Goal: Task Accomplishment & Management: Use online tool/utility

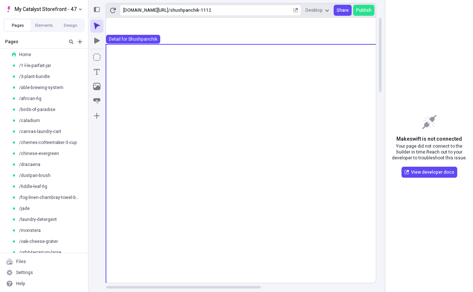
scroll to position [108, 0]
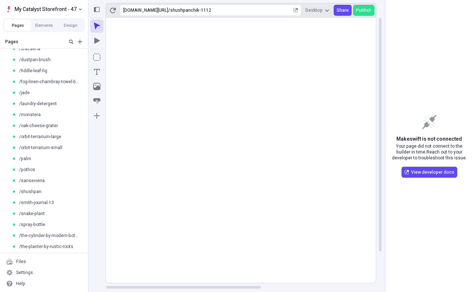
scroll to position [117, 0]
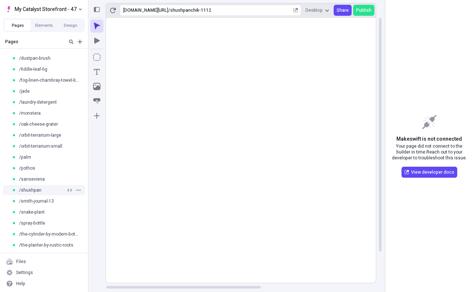
click at [32, 187] on div "/shushpan" at bounding box center [44, 190] width 88 height 11
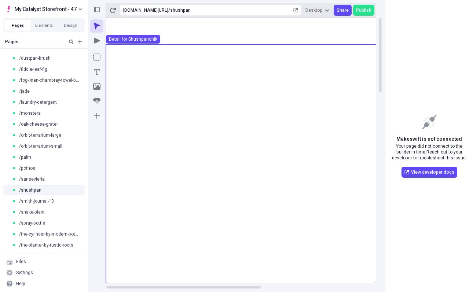
click at [127, 87] on use at bounding box center [341, 243] width 470 height 399
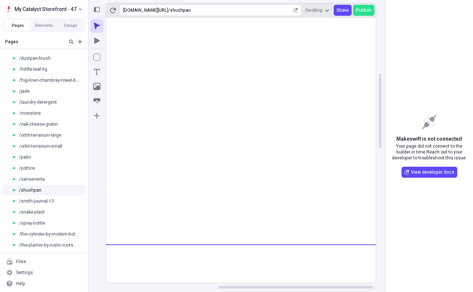
scroll to position [0, 187]
click at [193, 207] on rect at bounding box center [154, 291] width 470 height 943
click at [204, 205] on rect at bounding box center [154, 291] width 470 height 943
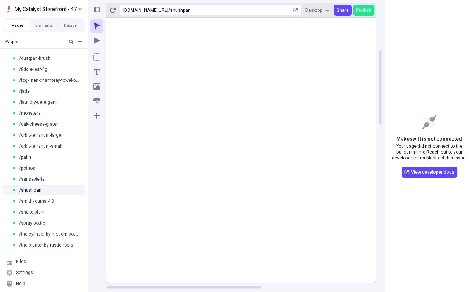
scroll to position [0, 0]
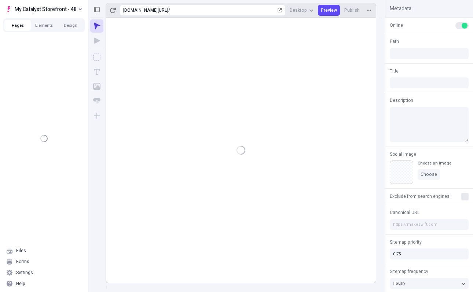
type input "/"
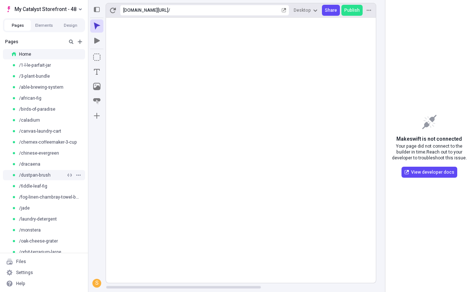
click at [66, 176] on div at bounding box center [69, 175] width 6 height 4
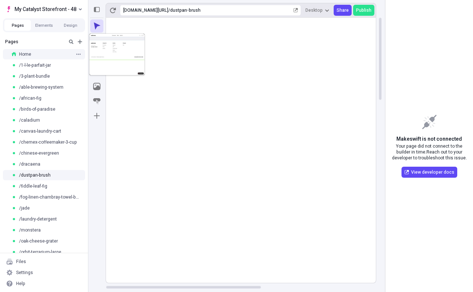
click at [51, 58] on div "Home" at bounding box center [44, 54] width 88 height 11
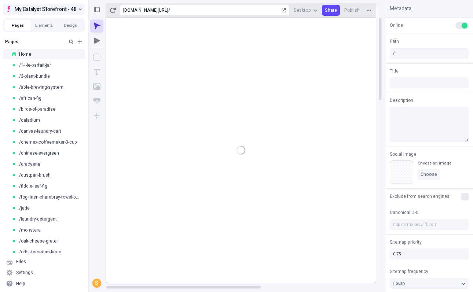
click at [70, 11] on span "My Catalyst Storefront - 48" at bounding box center [46, 9] width 62 height 9
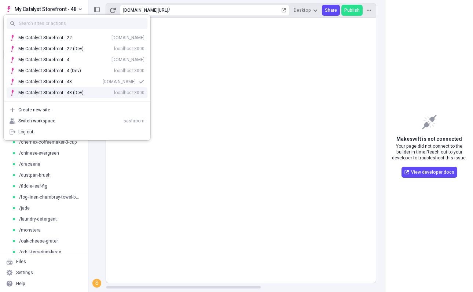
click at [70, 92] on div "My Catalyst Storefront - 48 (Dev)" at bounding box center [50, 93] width 65 height 6
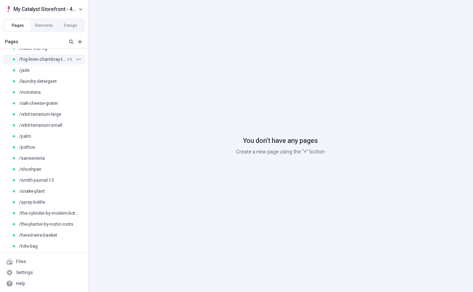
scroll to position [129, 0]
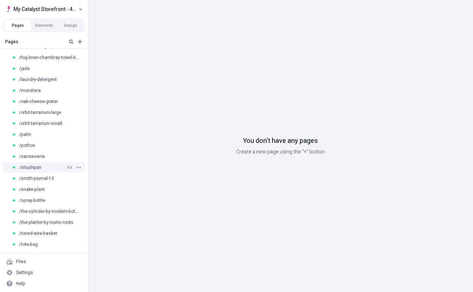
click at [53, 165] on div "/shushpan" at bounding box center [39, 168] width 54 height 6
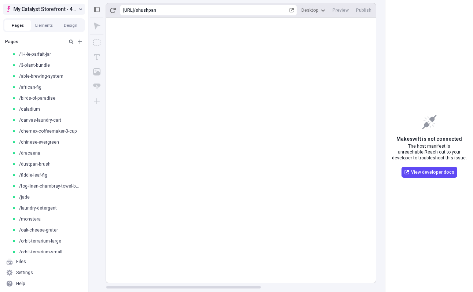
click at [38, 8] on span "My Catalyst Storefront - 48 (Dev)" at bounding box center [45, 9] width 63 height 9
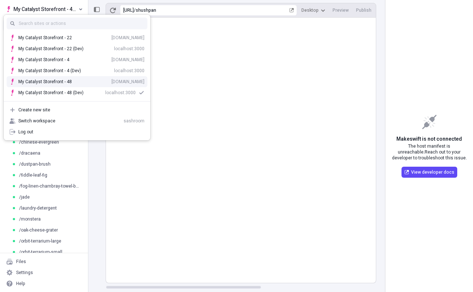
click at [63, 81] on div "My Catalyst Storefront - 48 store-sh8qjyjjfe-1788974.catalyst-sandbox-vercel.st…" at bounding box center [81, 82] width 126 height 6
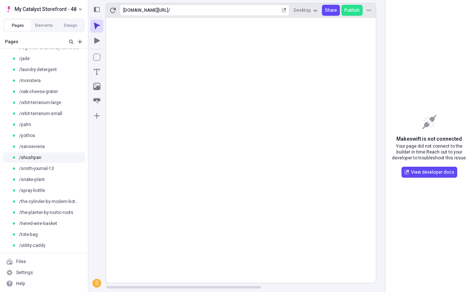
scroll to position [161, 0]
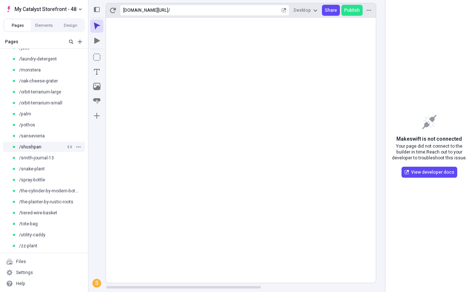
click at [49, 150] on div "/shushpan" at bounding box center [39, 147] width 54 height 6
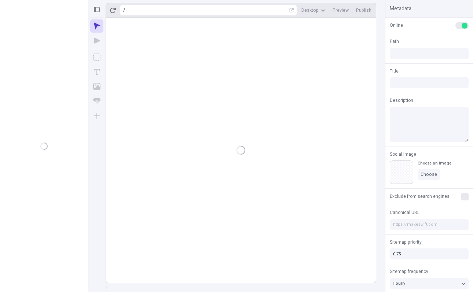
type input "/"
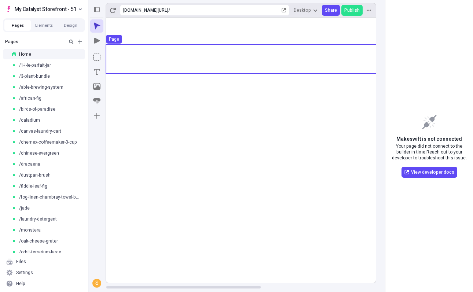
click at [204, 68] on use at bounding box center [341, 58] width 470 height 29
click at [180, 63] on rect at bounding box center [341, 151] width 470 height 266
click at [98, 74] on icon "Text" at bounding box center [96, 71] width 7 height 7
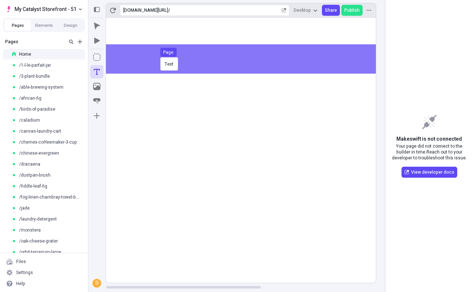
click at [159, 57] on div "Text Page" at bounding box center [236, 146] width 473 height 292
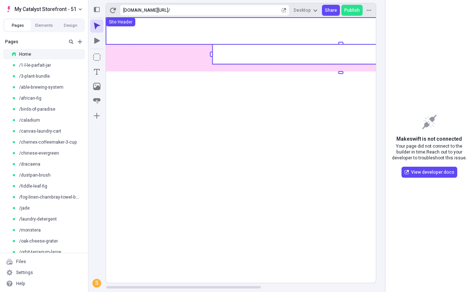
click at [178, 38] on use at bounding box center [341, 31] width 470 height 27
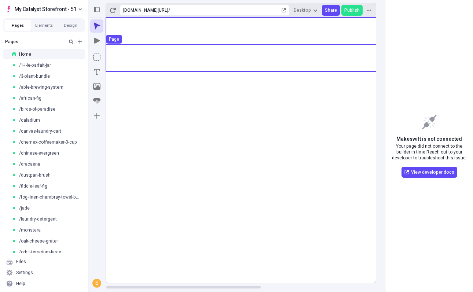
click at [170, 64] on use at bounding box center [341, 57] width 470 height 27
click at [99, 55] on icon "Box" at bounding box center [96, 57] width 7 height 7
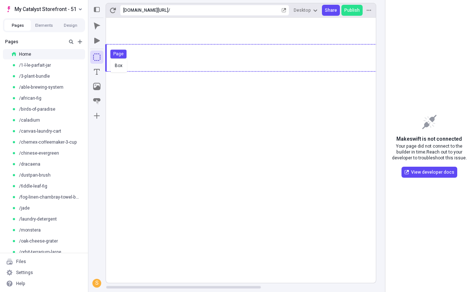
click at [109, 58] on div "Box Page" at bounding box center [236, 146] width 473 height 292
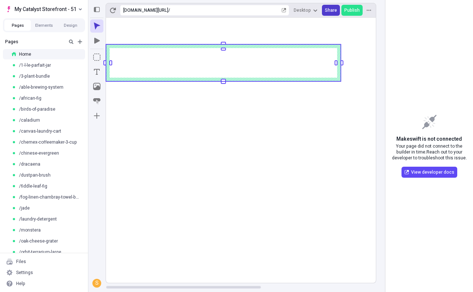
click at [333, 10] on span "Share" at bounding box center [331, 10] width 12 height 6
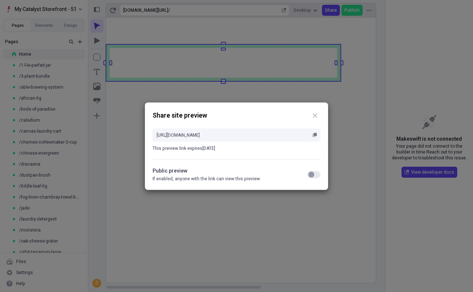
click at [314, 175] on button "button" at bounding box center [313, 174] width 13 height 7
click at [311, 175] on button "button" at bounding box center [313, 174] width 13 height 7
click at [316, 136] on rect "button" at bounding box center [315, 134] width 3 height 3
click at [227, 203] on div "Share site preview https://app.staging.makeswift.com/share/t9vpZ4CMhrUtj5ZxNG8z…" at bounding box center [236, 146] width 473 height 292
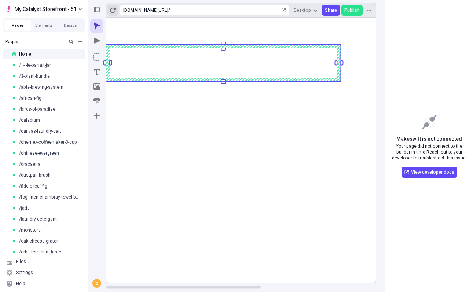
click at [114, 7] on icon "button" at bounding box center [113, 10] width 6 height 6
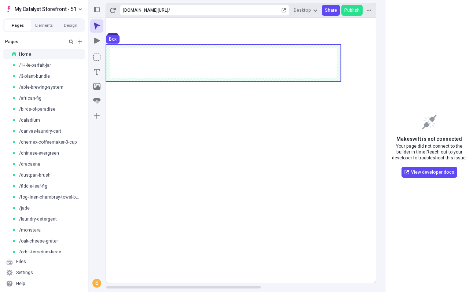
click at [153, 57] on use at bounding box center [223, 62] width 235 height 37
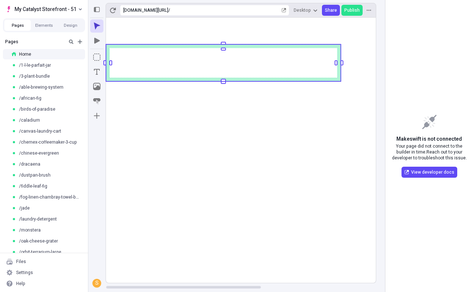
click at [270, 70] on rect at bounding box center [223, 62] width 235 height 37
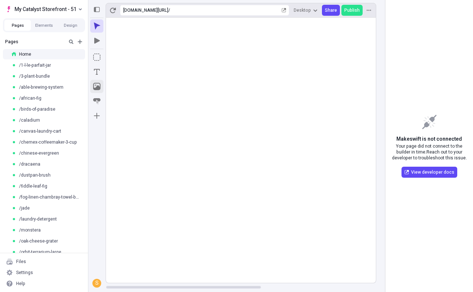
click at [94, 89] on icon "Image" at bounding box center [96, 86] width 7 height 7
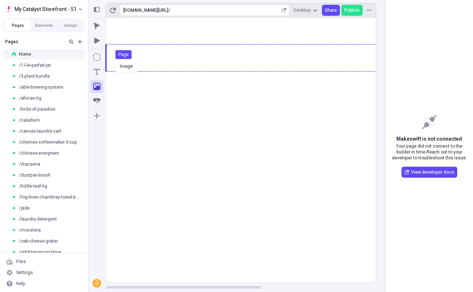
click at [114, 59] on div "Image Page" at bounding box center [236, 146] width 473 height 292
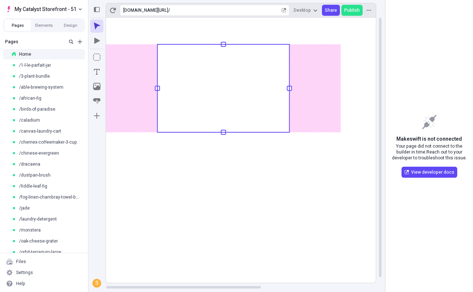
click at [317, 65] on rect at bounding box center [341, 153] width 470 height 271
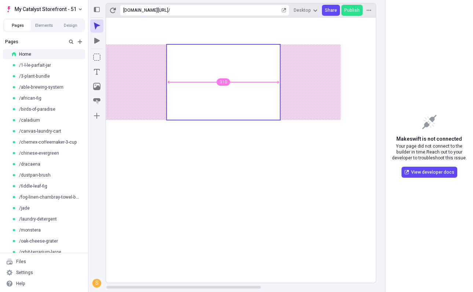
click at [287, 85] on body "My Catalyst Storefront - 51 Pages Elements Design Pages Home /1-l-le-parfait-ja…" at bounding box center [236, 146] width 473 height 292
click at [310, 87] on body "My Catalyst Storefront - 51 Pages Elements Design Pages Home /1-l-le-parfait-ja…" at bounding box center [236, 146] width 473 height 292
click at [321, 90] on rect at bounding box center [341, 151] width 470 height 266
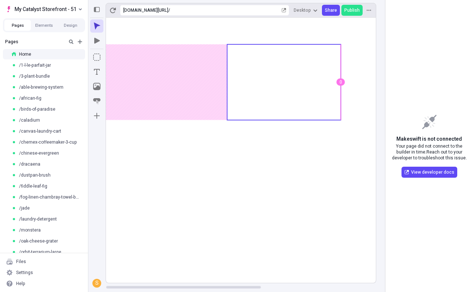
click at [303, 90] on body "My Catalyst Storefront - 51 Pages Elements Design Pages Home /1-l-le-parfait-ja…" at bounding box center [236, 146] width 473 height 292
click at [306, 84] on body "My Catalyst Storefront - 51 Pages Elements Design Pages Home /1-l-le-parfait-ja…" at bounding box center [236, 146] width 473 height 292
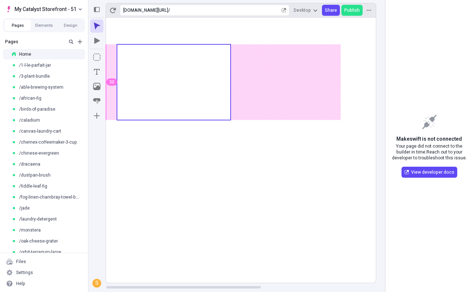
click at [177, 81] on body "My Catalyst Storefront - 51 Pages Elements Design Pages Home /1-l-le-parfait-ja…" at bounding box center [236, 146] width 473 height 292
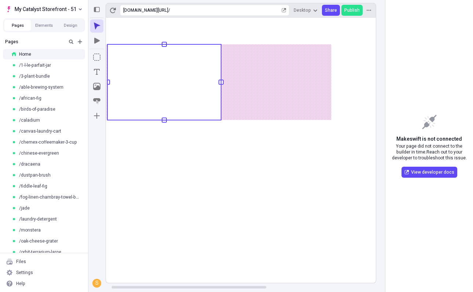
scroll to position [0, 19]
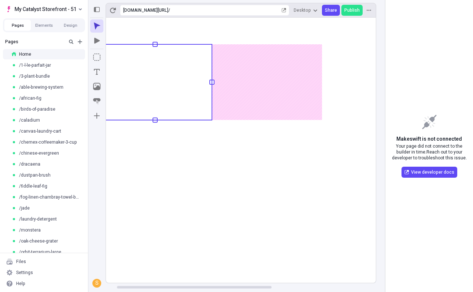
click at [283, 77] on rect at bounding box center [322, 151] width 470 height 266
click at [322, 81] on rect at bounding box center [322, 151] width 470 height 266
click at [328, 65] on use at bounding box center [439, 78] width 235 height 69
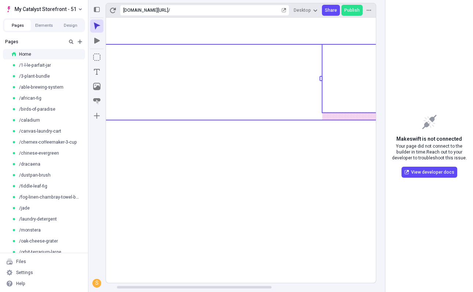
click at [318, 106] on use at bounding box center [322, 82] width 470 height 76
click at [226, 81] on body "My Catalyst Storefront - 51 Pages Elements Design Pages Home /1-l-le-parfait-ja…" at bounding box center [236, 146] width 473 height 292
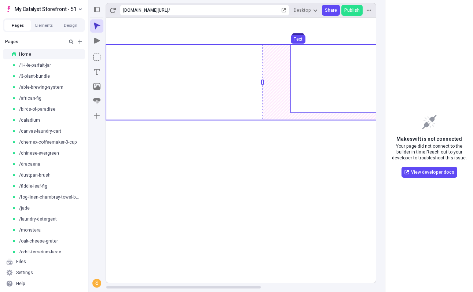
click at [295, 55] on use at bounding box center [419, 78] width 257 height 69
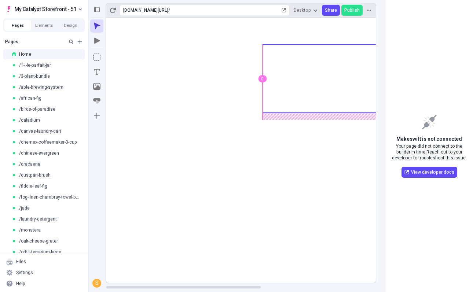
click at [274, 69] on body "My Catalyst Storefront - 51 Pages Elements Design Pages Home /1-l-le-parfait-ja…" at bounding box center [236, 146] width 473 height 292
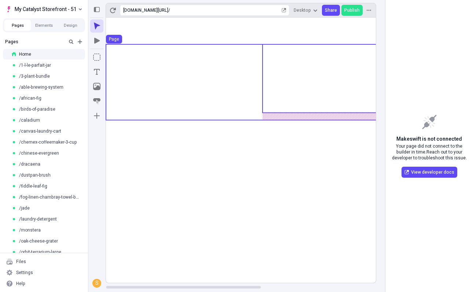
click at [237, 88] on use at bounding box center [341, 82] width 470 height 76
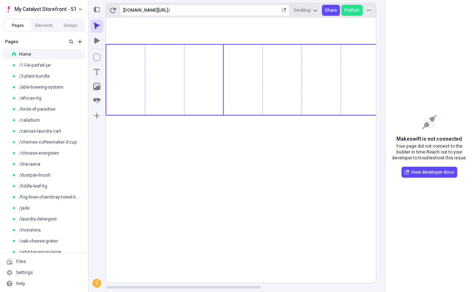
click at [232, 80] on body "My Catalyst Storefront - 51 Pages Elements Design Pages Home /1-l-le-parfait-ja…" at bounding box center [236, 146] width 473 height 292
click at [240, 58] on use at bounding box center [351, 75] width 257 height 63
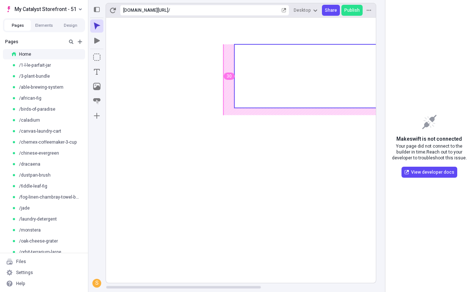
click at [243, 60] on body "My Catalyst Storefront - 51 Pages Elements Design Pages Home /1-l-le-parfait-ja…" at bounding box center [236, 146] width 473 height 292
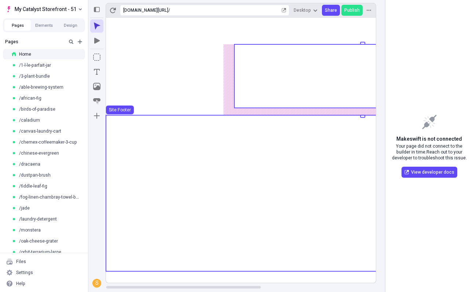
click at [214, 134] on use at bounding box center [341, 193] width 470 height 154
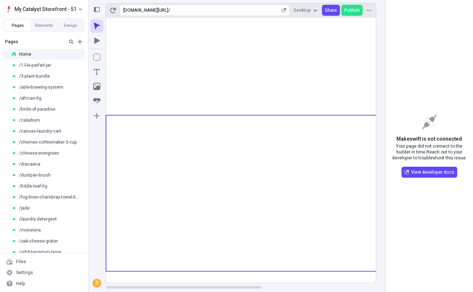
scroll to position [0, 1]
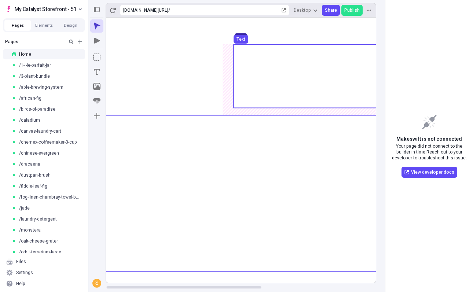
click at [262, 72] on use at bounding box center [362, 75] width 257 height 63
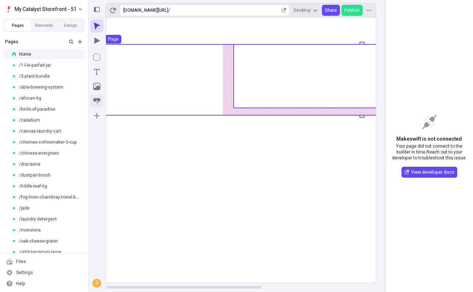
click at [97, 103] on icon "Button" at bounding box center [96, 101] width 7 height 7
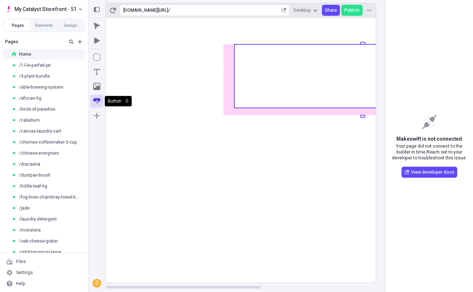
scroll to position [0, 0]
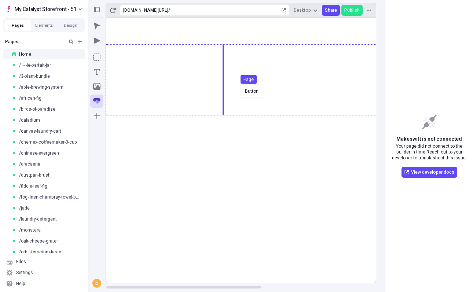
click at [239, 84] on div "Button Page" at bounding box center [236, 146] width 473 height 292
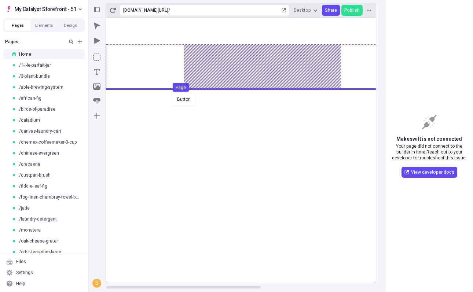
click at [171, 92] on body "My Catalyst Storefront - 51 Pages Elements Design Pages Home /1-l-le-parfait-ja…" at bounding box center [236, 146] width 473 height 292
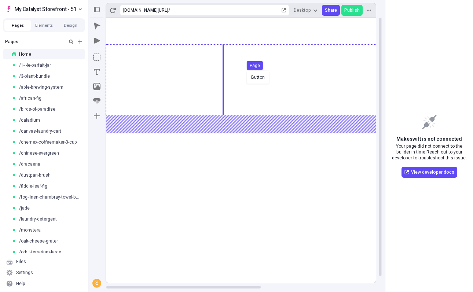
click at [245, 70] on body "My Catalyst Storefront - 51 Pages Elements Design Pages Home /1-l-le-parfait-ja…" at bounding box center [236, 146] width 473 height 292
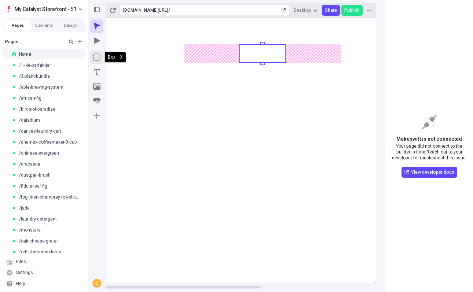
click at [95, 58] on icon "Box" at bounding box center [96, 57] width 7 height 7
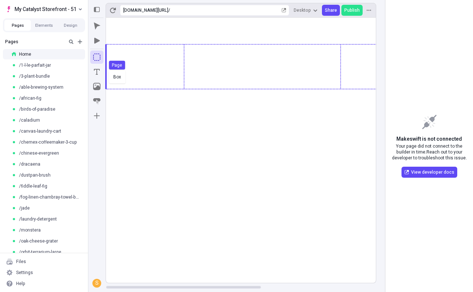
click at [107, 69] on div "Box Page" at bounding box center [236, 146] width 473 height 292
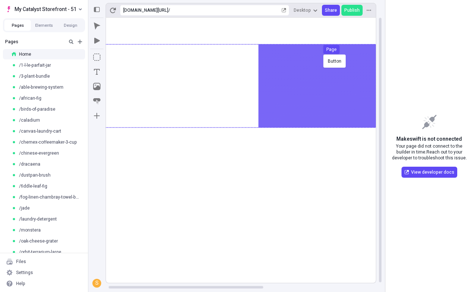
scroll to position [0, 4]
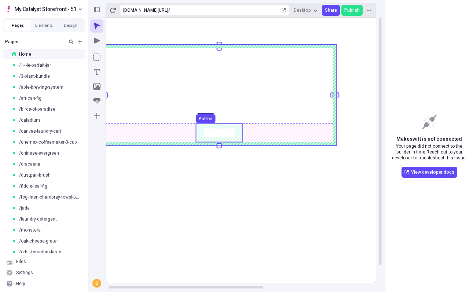
click at [221, 124] on rect at bounding box center [219, 124] width 227 height 3
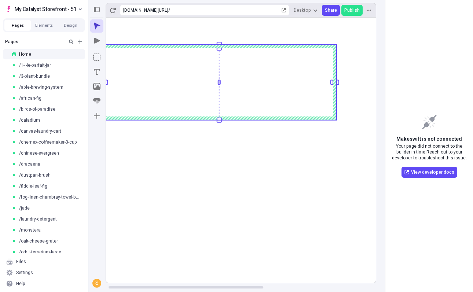
click at [218, 85] on body "My Catalyst Storefront - 51 Pages Elements Design Pages Home /1-l-le-parfait-ja…" at bounding box center [236, 146] width 473 height 292
click at [220, 88] on rect at bounding box center [220, 82] width 4 height 69
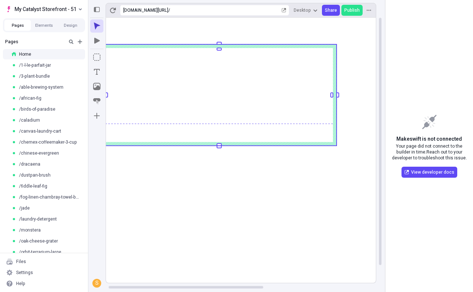
click at [252, 131] on rect at bounding box center [219, 95] width 235 height 102
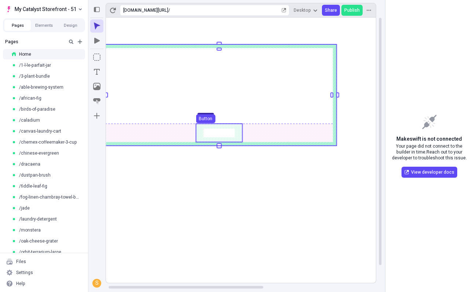
click at [230, 131] on use at bounding box center [219, 133] width 46 height 18
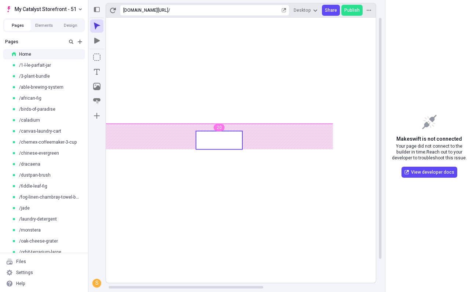
click at [217, 130] on body "My Catalyst Storefront - 51 Pages Elements Design Pages Home /1-l-le-parfait-ja…" at bounding box center [236, 146] width 473 height 292
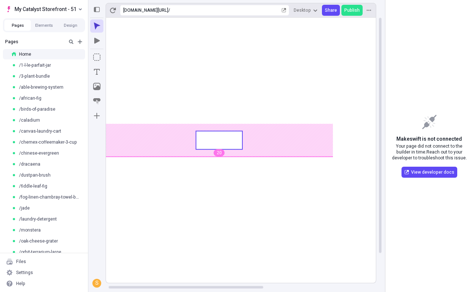
click at [221, 160] on body "My Catalyst Storefront - 51 Pages Elements Design Pages Home /1-l-le-parfait-ja…" at bounding box center [236, 146] width 473 height 292
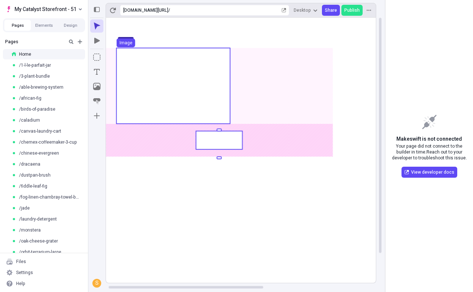
click at [225, 92] on use at bounding box center [174, 86] width 114 height 76
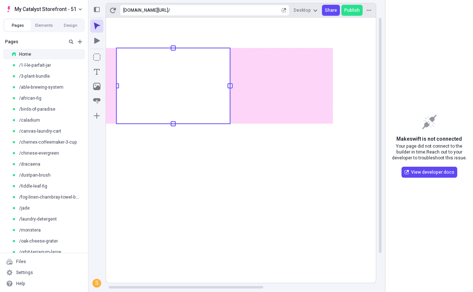
click at [321, 98] on rect at bounding box center [337, 167] width 470 height 299
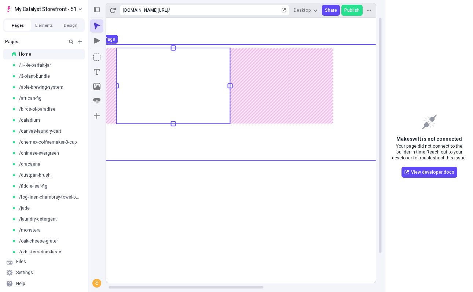
click at [345, 91] on use at bounding box center [337, 102] width 470 height 116
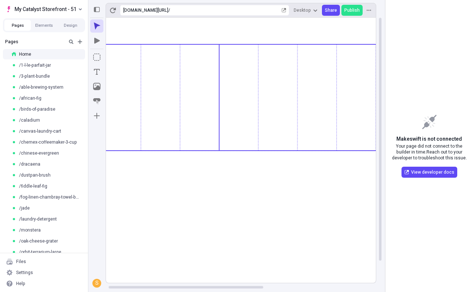
click at [222, 102] on body "My Catalyst Storefront - 51 Pages Elements Design Pages Home /1-l-le-parfait-ja…" at bounding box center [236, 146] width 473 height 292
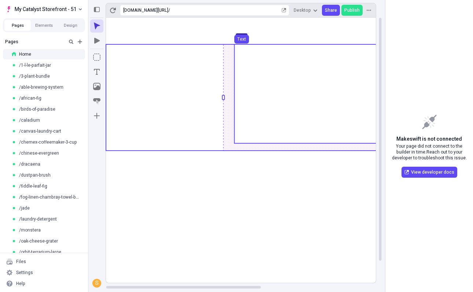
scroll to position [0, 0]
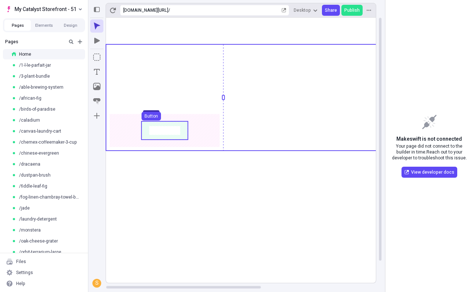
click at [175, 129] on use at bounding box center [165, 131] width 46 height 18
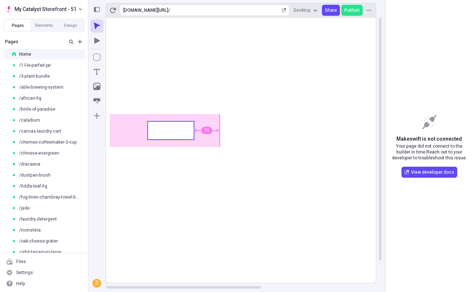
click at [180, 130] on body "My Catalyst Storefront - 51 Pages Elements Design Pages Home /1-l-le-parfait-ja…" at bounding box center [236, 146] width 473 height 292
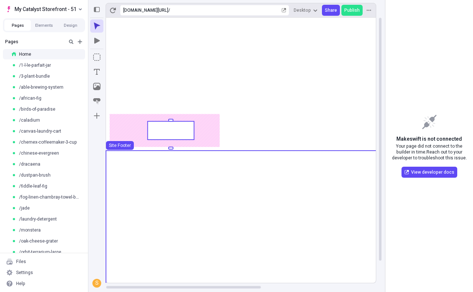
click at [193, 180] on use at bounding box center [341, 228] width 470 height 154
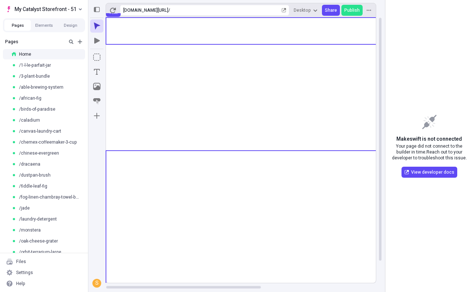
click at [267, 37] on use at bounding box center [341, 31] width 470 height 27
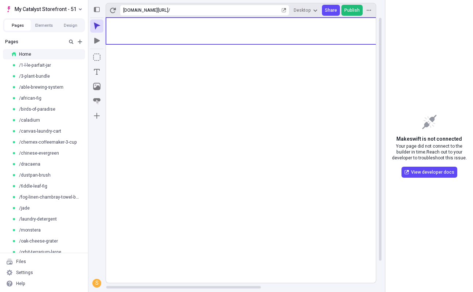
click at [351, 11] on span "Publish" at bounding box center [352, 10] width 15 height 6
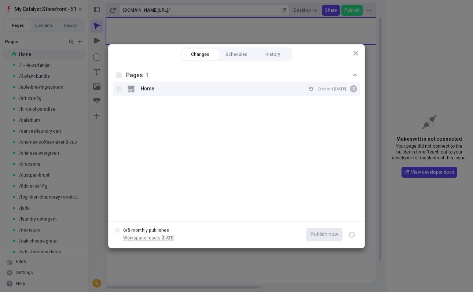
click at [123, 93] on div "Home Created Sep 26 S" at bounding box center [236, 89] width 247 height 14
click at [119, 89] on input "Home Created Sep 26 S" at bounding box center [119, 89] width 0 height 0
checkbox input "true"
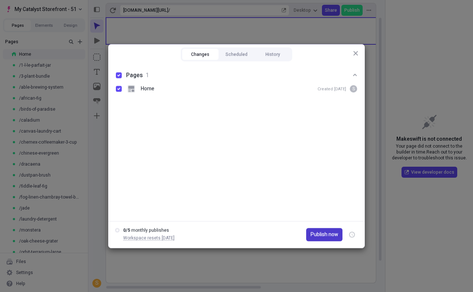
click at [329, 232] on span "Publish now" at bounding box center [325, 235] width 28 height 8
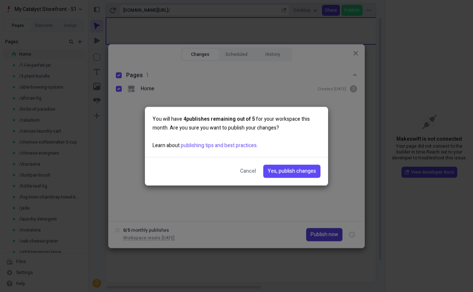
checkbox input "true"
click at [278, 172] on span "Yes, publish changes" at bounding box center [292, 171] width 48 height 8
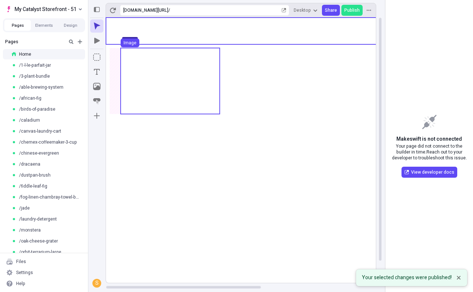
click at [187, 76] on use at bounding box center [170, 81] width 99 height 66
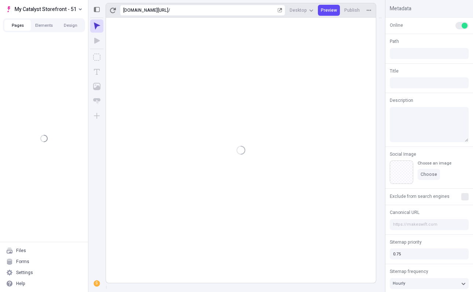
type input "/"
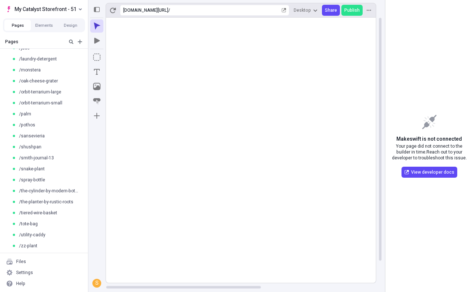
scroll to position [103, 0]
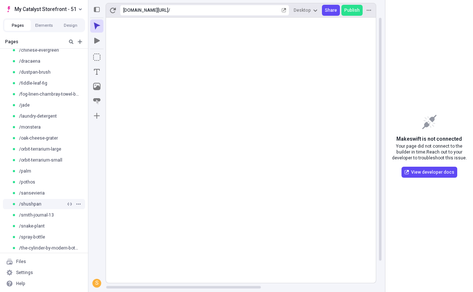
click at [53, 203] on div "/shushpan" at bounding box center [39, 204] width 54 height 6
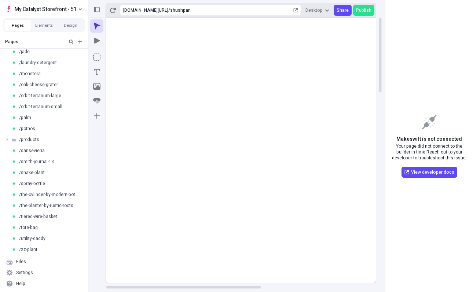
scroll to position [161, 0]
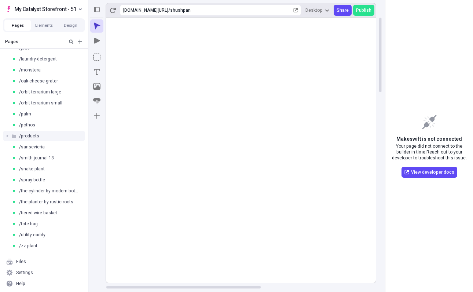
click at [40, 136] on div "/products" at bounding box center [47, 136] width 70 height 6
click at [40, 146] on span "/shushpan" at bounding box center [37, 147] width 22 height 6
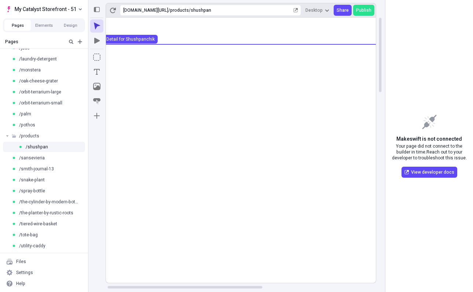
scroll to position [0, 3]
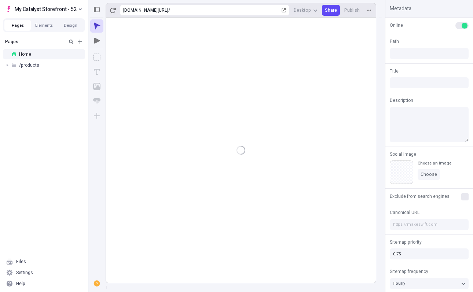
type input "/"
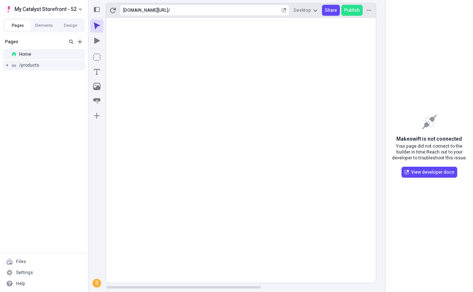
click at [6, 64] on div at bounding box center [7, 65] width 10 height 10
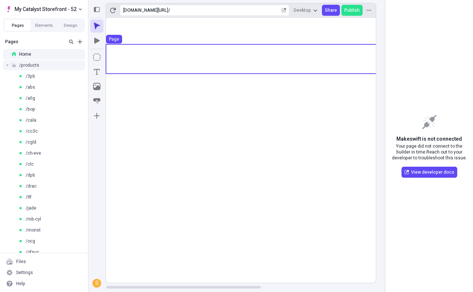
click at [139, 58] on use at bounding box center [341, 58] width 470 height 29
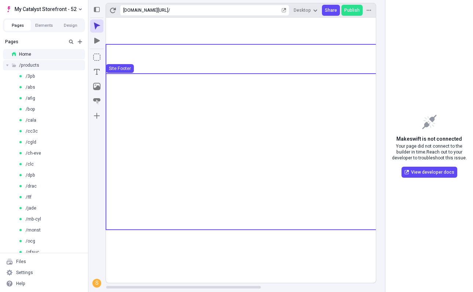
click at [130, 108] on use at bounding box center [341, 151] width 470 height 154
click at [147, 63] on use at bounding box center [341, 58] width 470 height 29
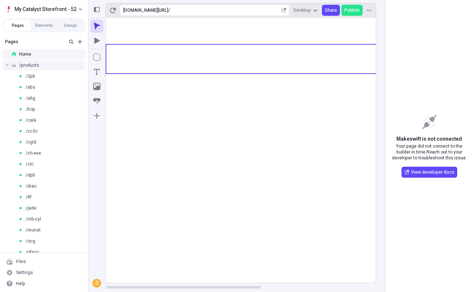
click at [182, 267] on rect at bounding box center [341, 151] width 470 height 266
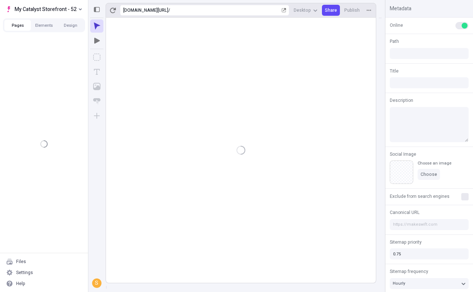
type input "/"
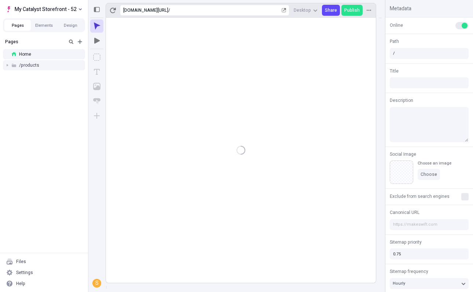
click at [29, 68] on span "/products" at bounding box center [29, 65] width 20 height 6
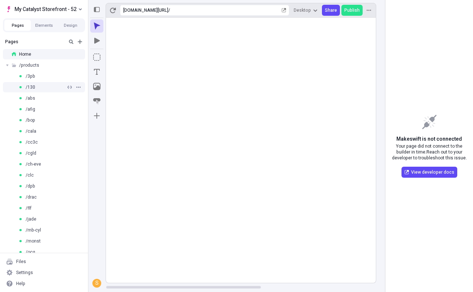
click at [37, 85] on div "/130" at bounding box center [42, 87] width 48 height 6
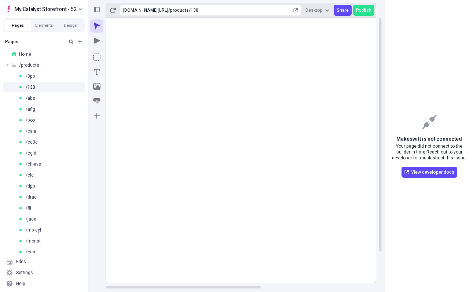
click at [131, 121] on rect at bounding box center [341, 168] width 470 height 301
click at [35, 66] on span "/products" at bounding box center [29, 65] width 20 height 6
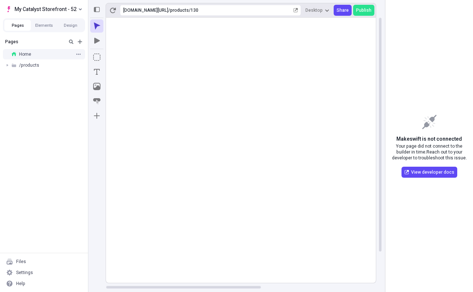
click at [35, 53] on div "Home" at bounding box center [42, 54] width 60 height 6
click at [35, 65] on span "/products" at bounding box center [29, 65] width 20 height 6
